Goal: Communication & Community: Answer question/provide support

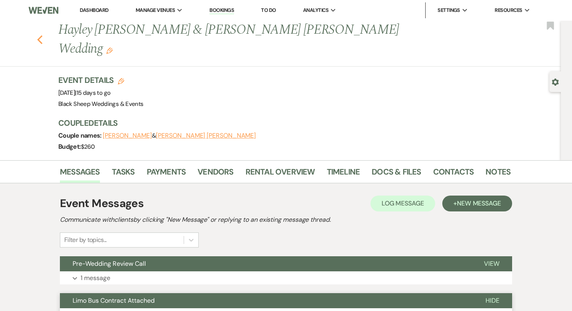
click at [38, 35] on use "button" at bounding box center [39, 39] width 5 height 9
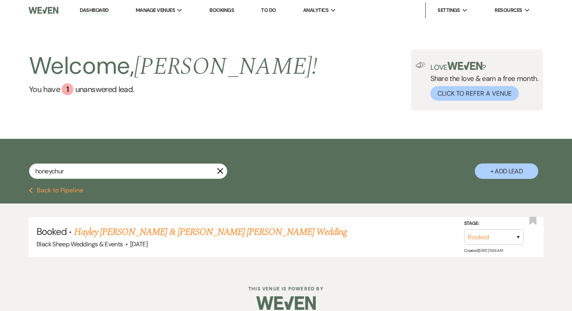
click at [222, 172] on icon "X" at bounding box center [220, 171] width 6 height 6
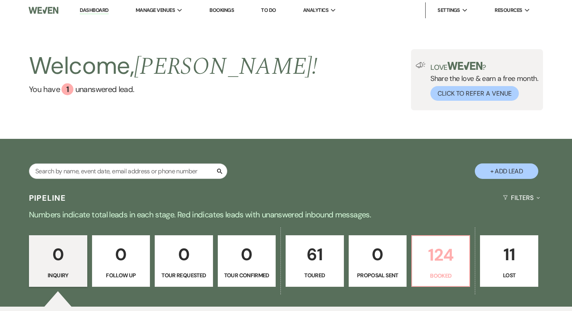
click at [450, 258] on p "124" at bounding box center [441, 254] width 48 height 27
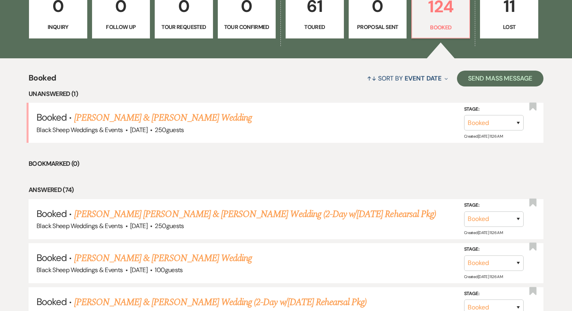
scroll to position [251, 0]
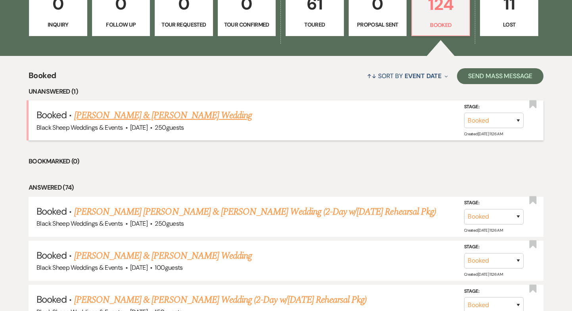
click at [126, 119] on link "[PERSON_NAME] & [PERSON_NAME] Wedding" at bounding box center [163, 115] width 178 height 14
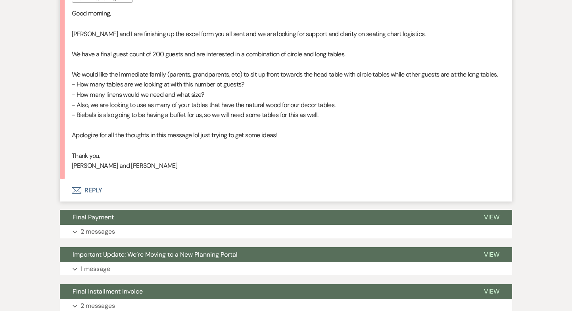
scroll to position [295, 0]
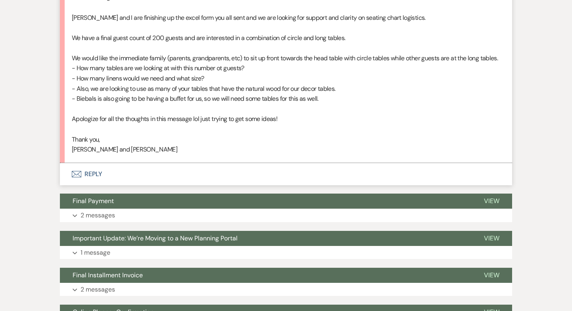
click at [96, 183] on button "Envelope Reply" at bounding box center [286, 174] width 452 height 22
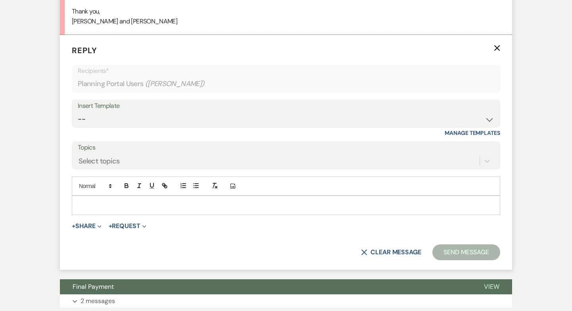
scroll to position [430, 0]
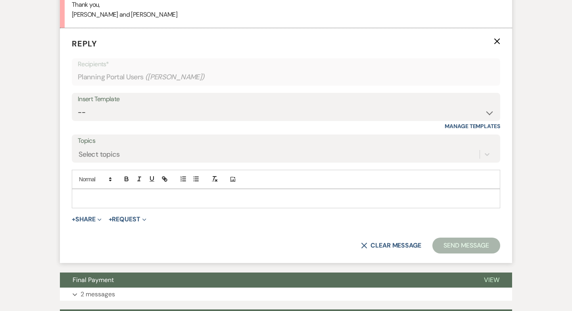
click at [94, 203] on p at bounding box center [285, 198] width 415 height 9
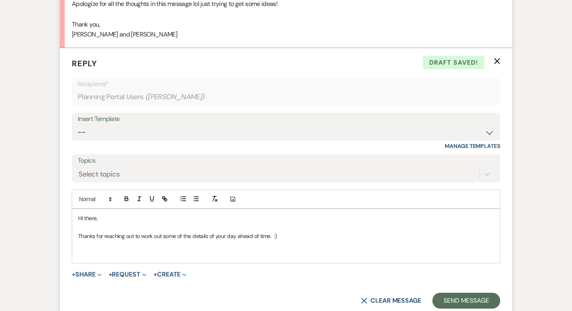
scroll to position [413, 0]
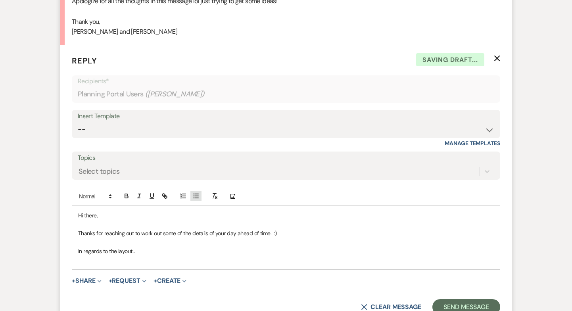
click at [196, 198] on line "button" at bounding box center [197, 198] width 4 height 0
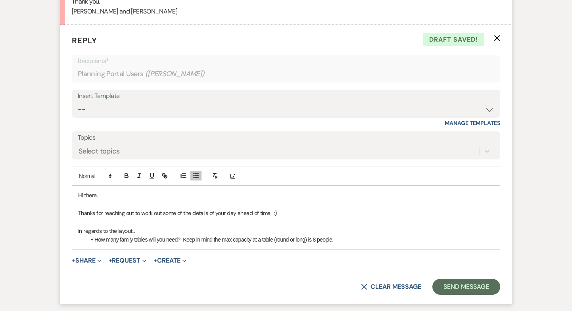
scroll to position [437, 0]
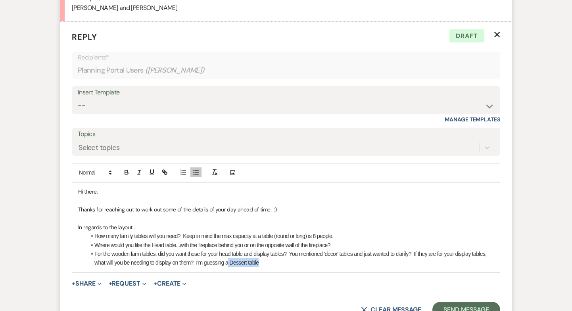
drag, startPoint x: 230, startPoint y: 273, endPoint x: 267, endPoint y: 273, distance: 36.9
click at [267, 267] on li "For the wooden farm tables, did you want those for your head table and display …" at bounding box center [290, 258] width 408 height 18
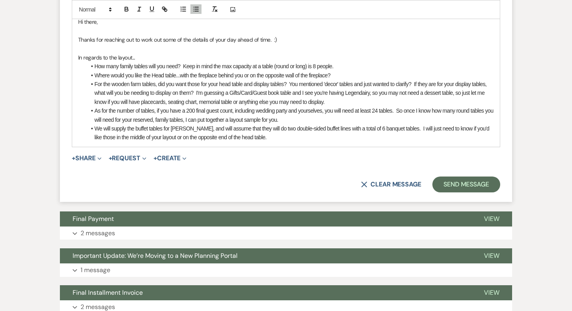
scroll to position [606, 0]
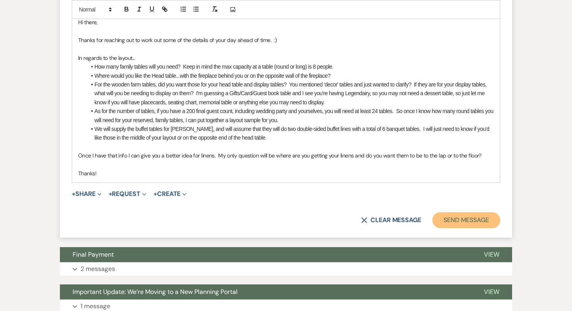
click at [456, 227] on button "Send Message" at bounding box center [466, 220] width 68 height 16
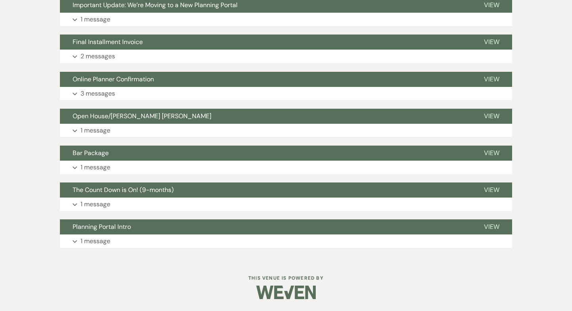
scroll to position [768, 0]
